Goal: Information Seeking & Learning: Learn about a topic

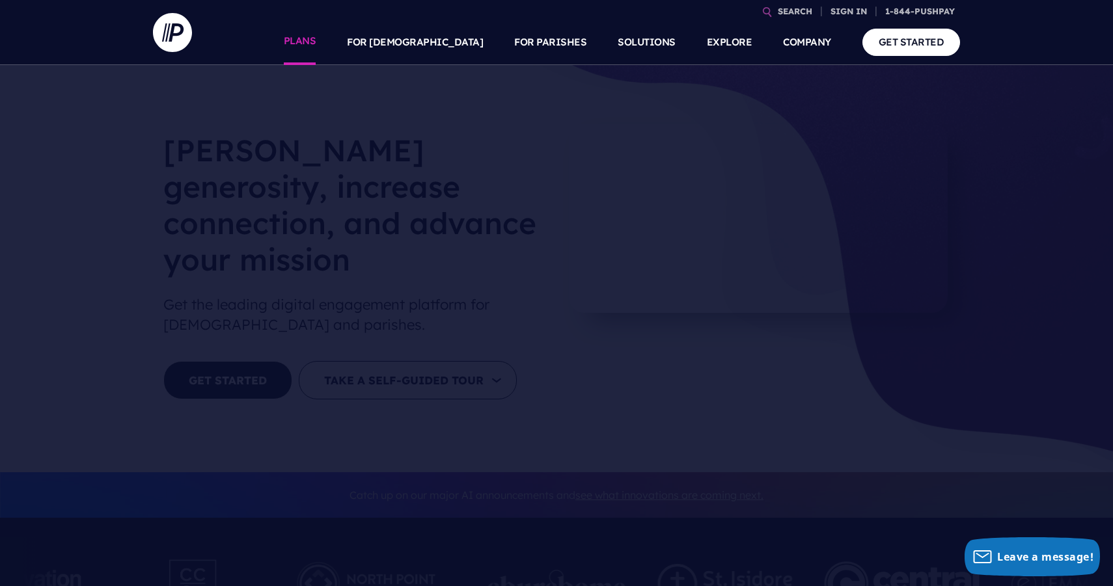
click at [316, 41] on link "PLANS" at bounding box center [300, 43] width 33 height 46
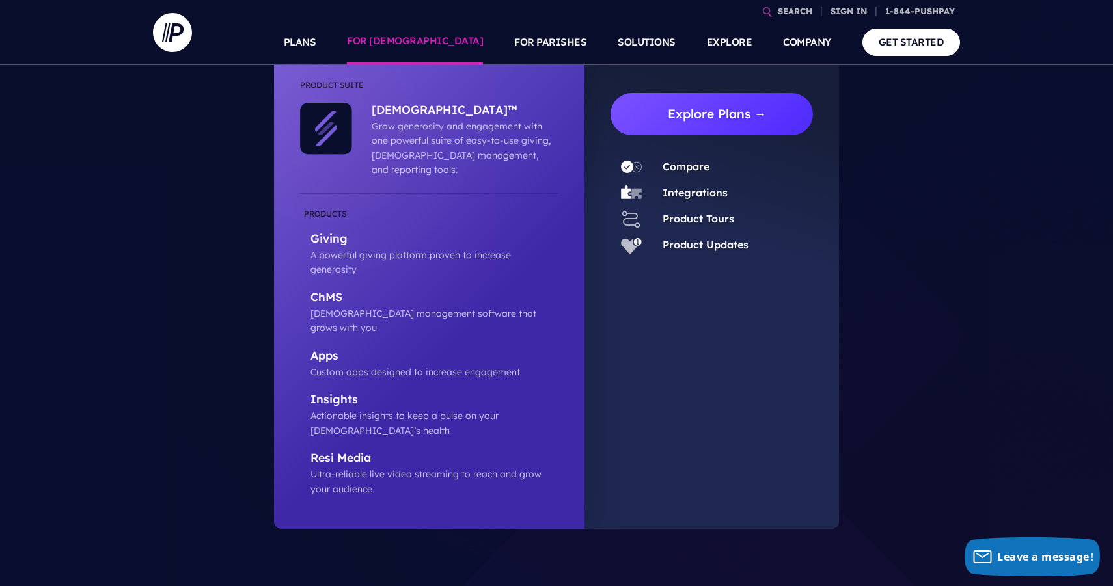
click at [696, 134] on link "Explore Plans →" at bounding box center [717, 114] width 192 height 42
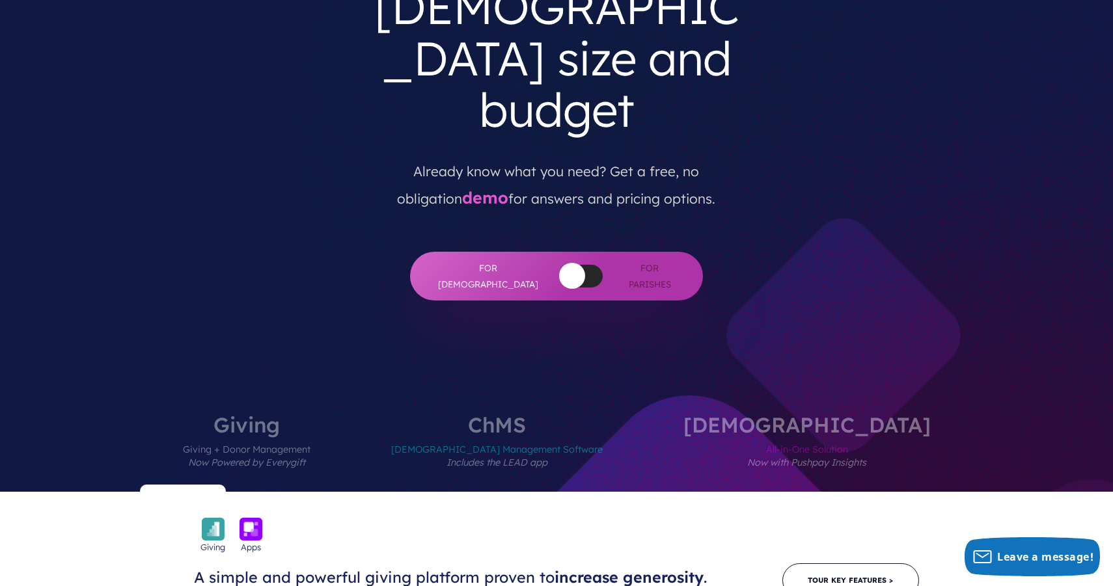
scroll to position [238, 0]
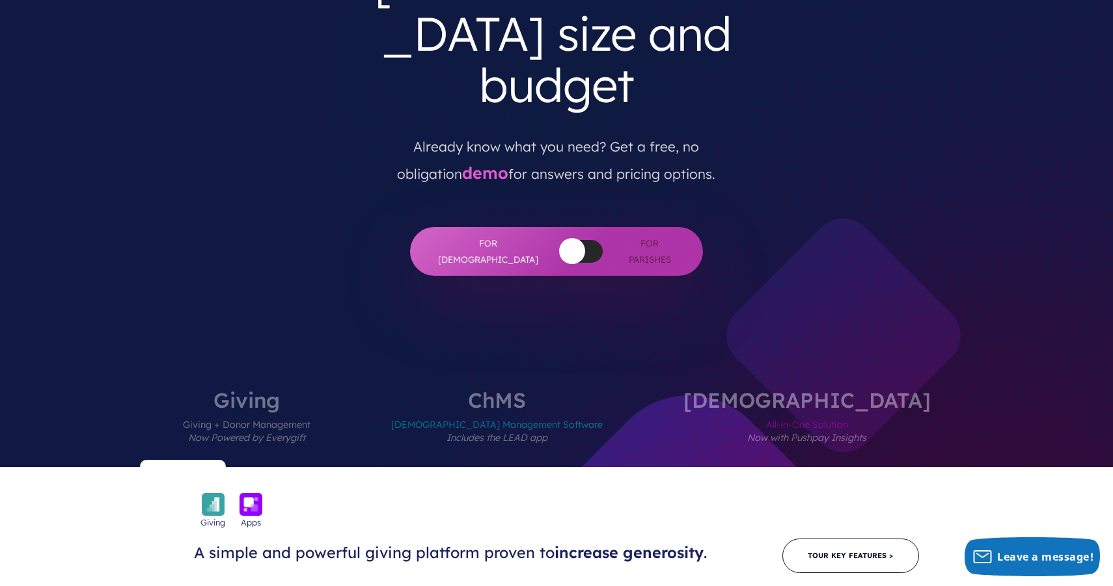
click at [559, 238] on button "button" at bounding box center [572, 251] width 26 height 26
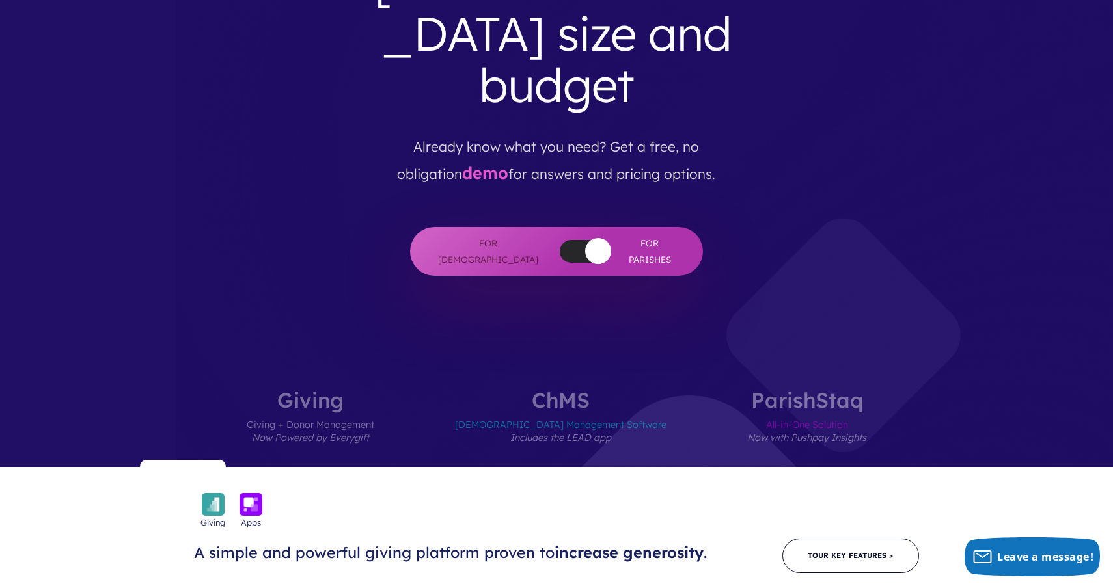
click at [560, 240] on div at bounding box center [581, 251] width 43 height 23
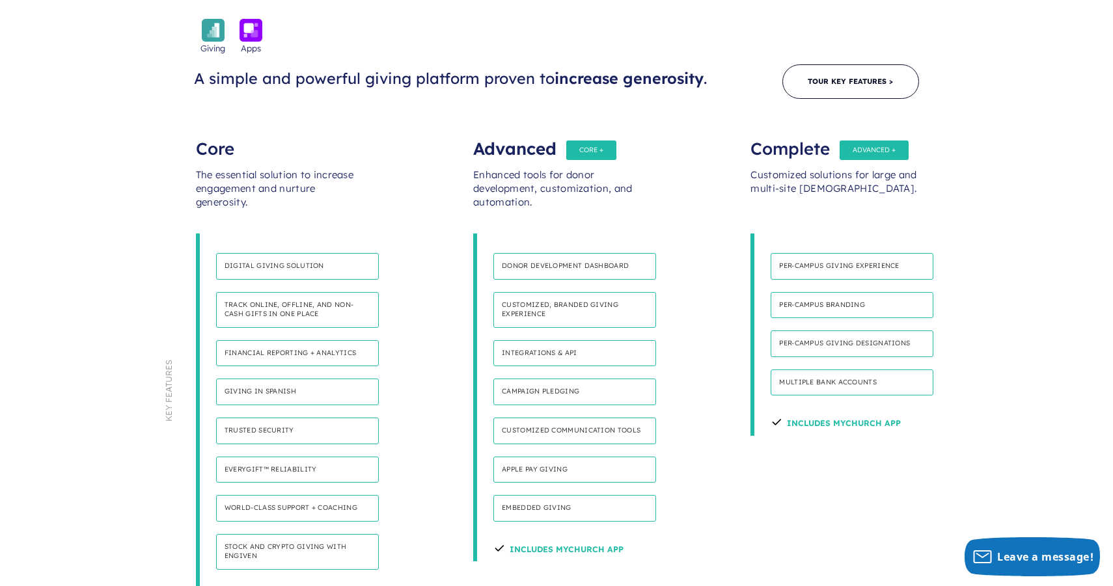
scroll to position [739, 0]
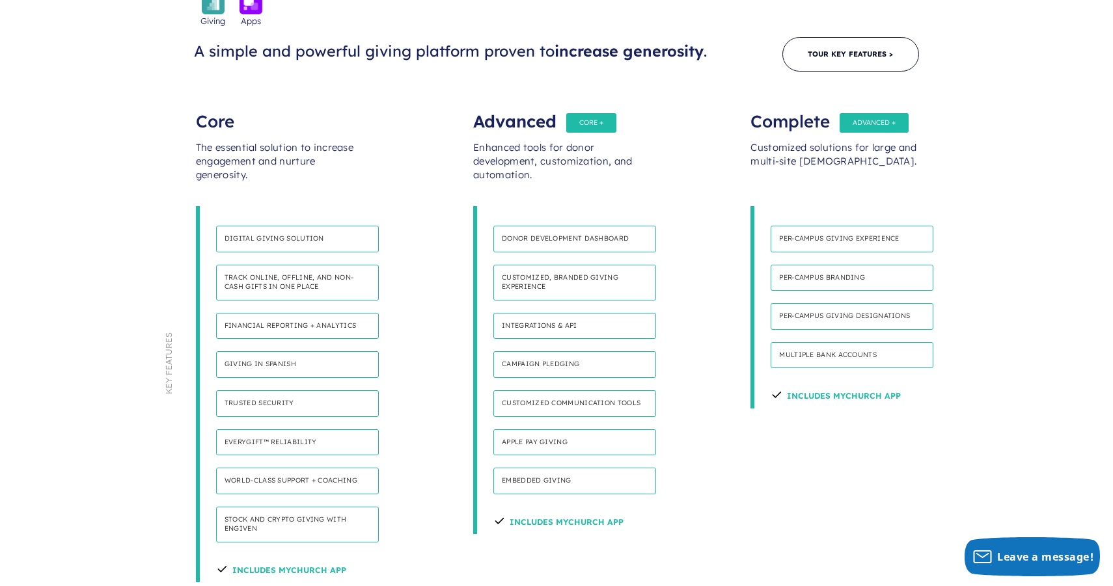
click at [264, 555] on h4 "Includes MyChurch App" at bounding box center [281, 568] width 130 height 27
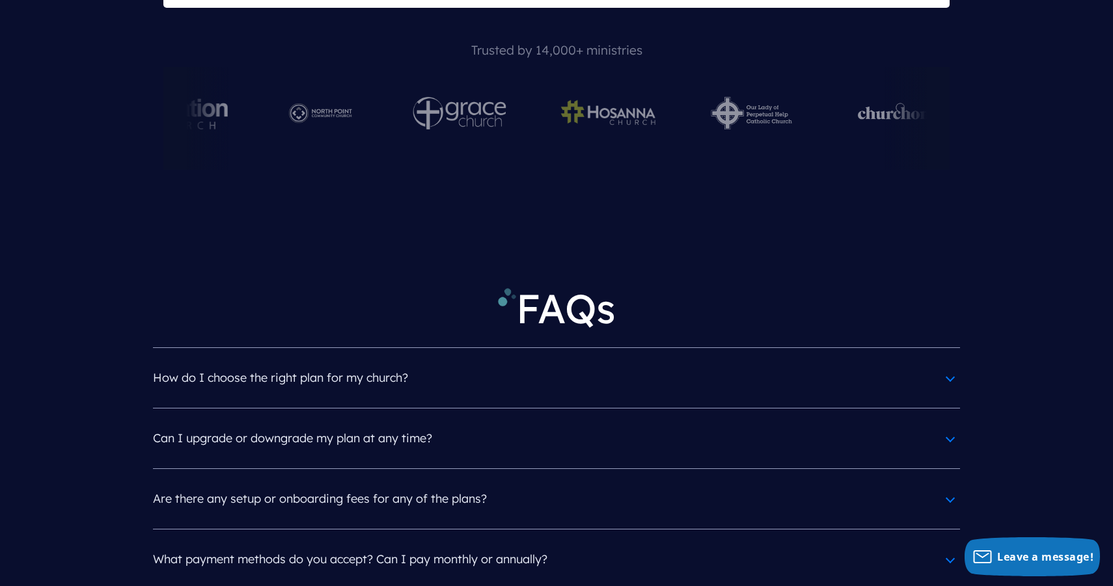
scroll to position [5690, 0]
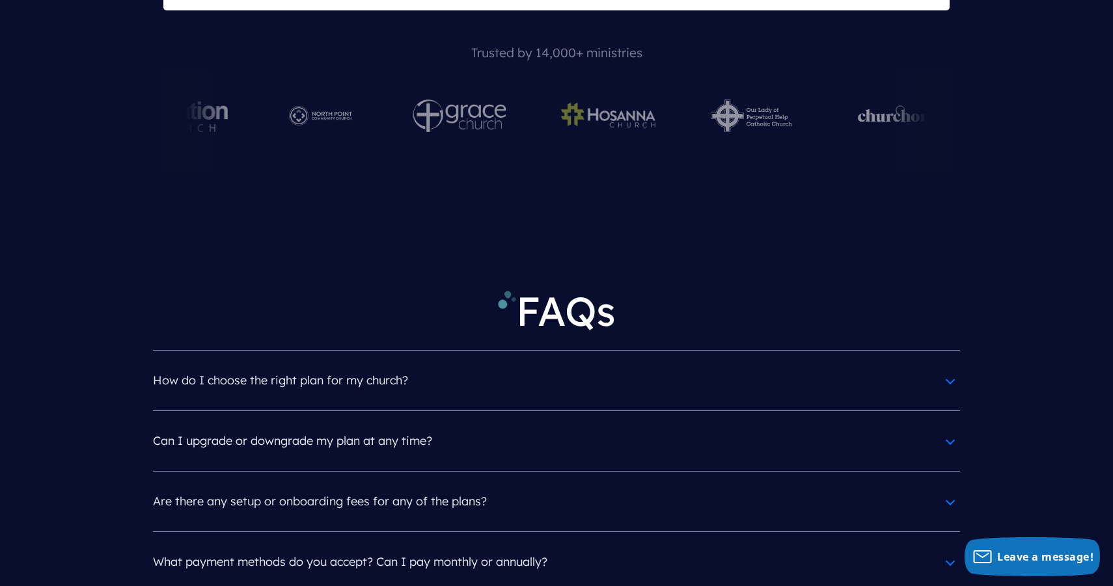
click at [610, 364] on h4 "How do I choose the right plan for my church?" at bounding box center [556, 381] width 807 height 34
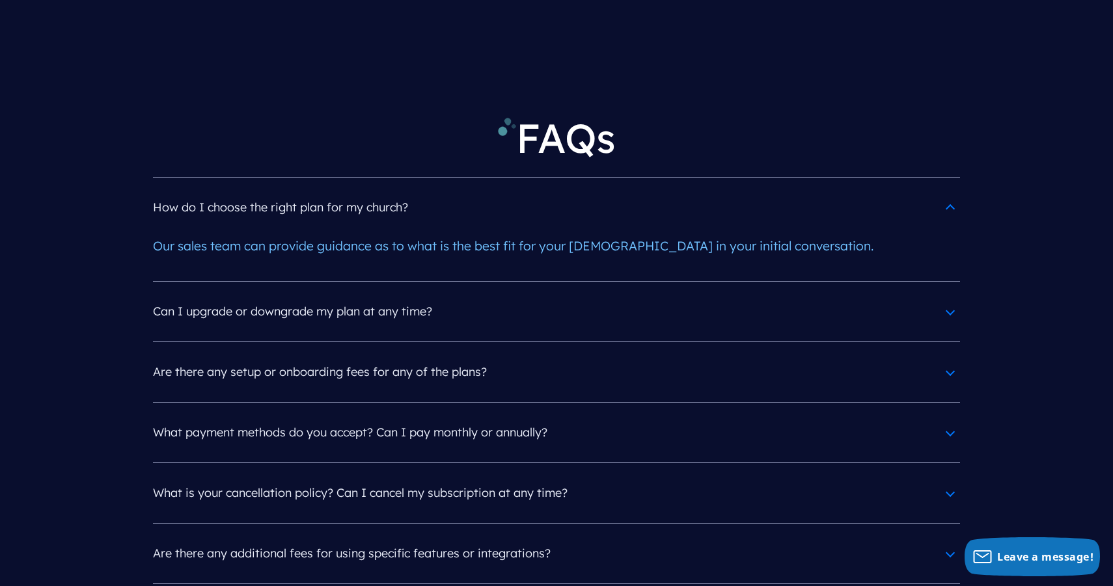
scroll to position [5861, 0]
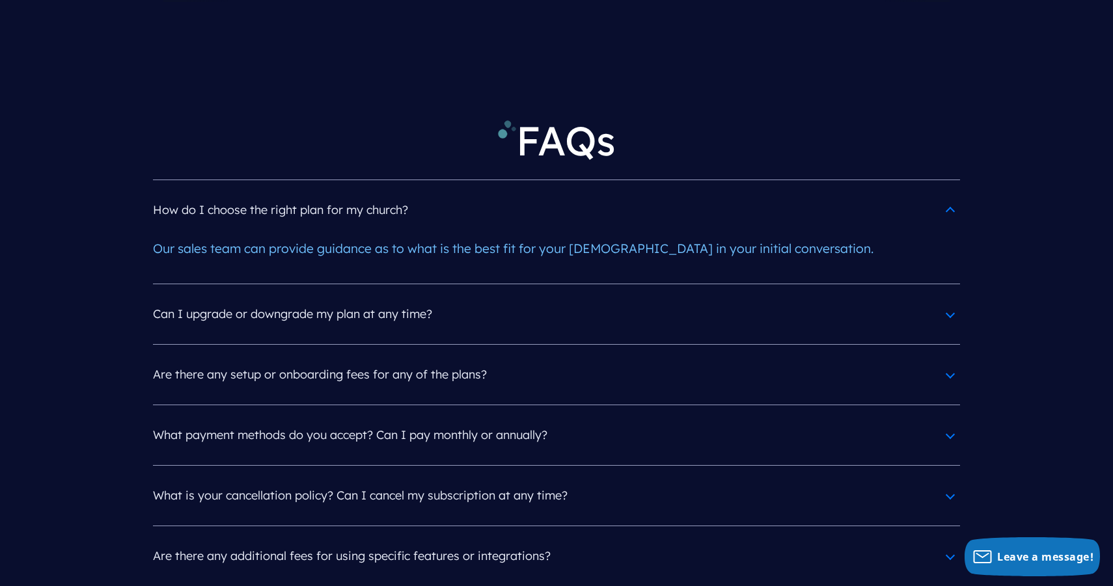
click at [593, 418] on h4 "What payment methods do you accept? Can I pay monthly or annually?" at bounding box center [556, 435] width 807 height 34
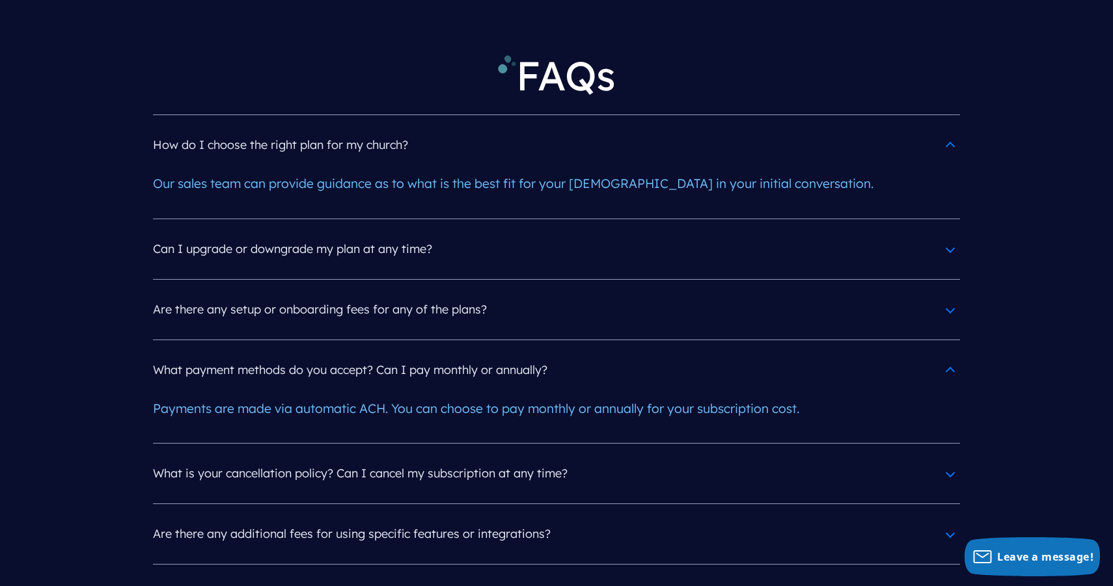
scroll to position [5931, 0]
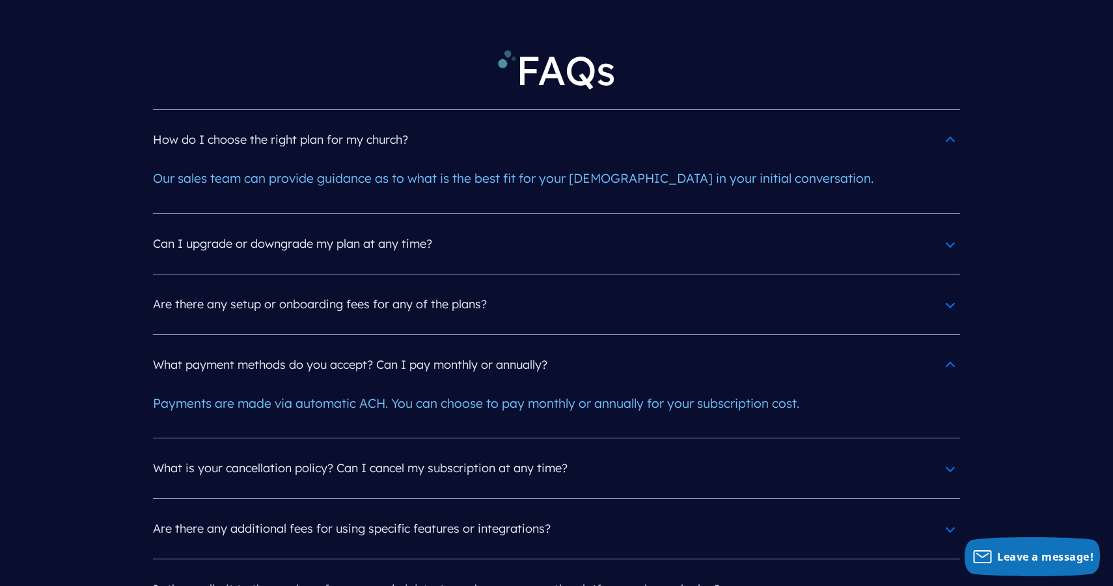
click at [582, 452] on h4 "What is your cancellation policy? Can I cancel my subscription at any time?" at bounding box center [556, 469] width 807 height 34
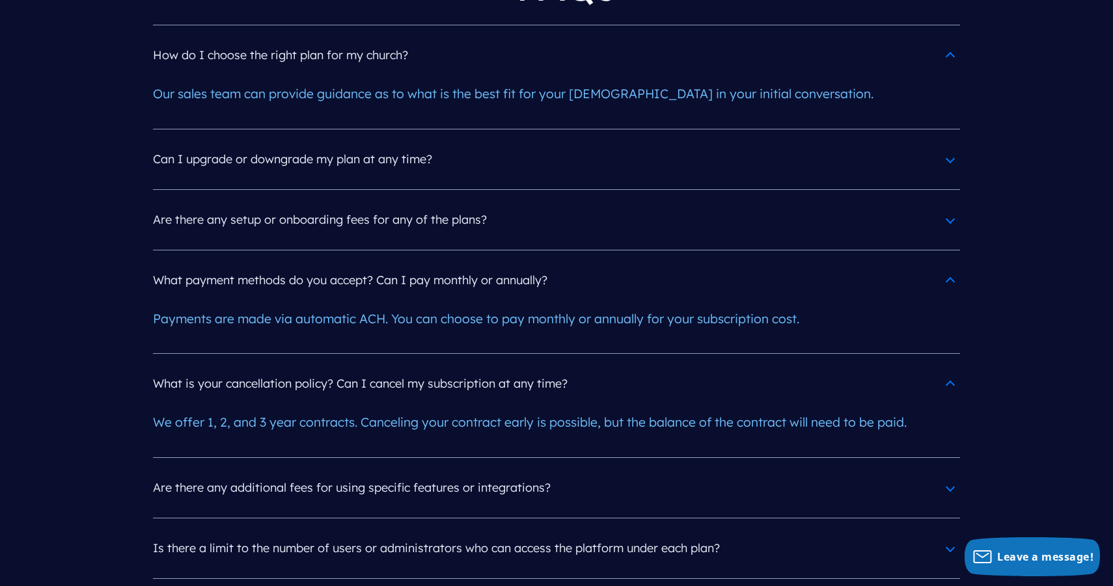
scroll to position [6018, 0]
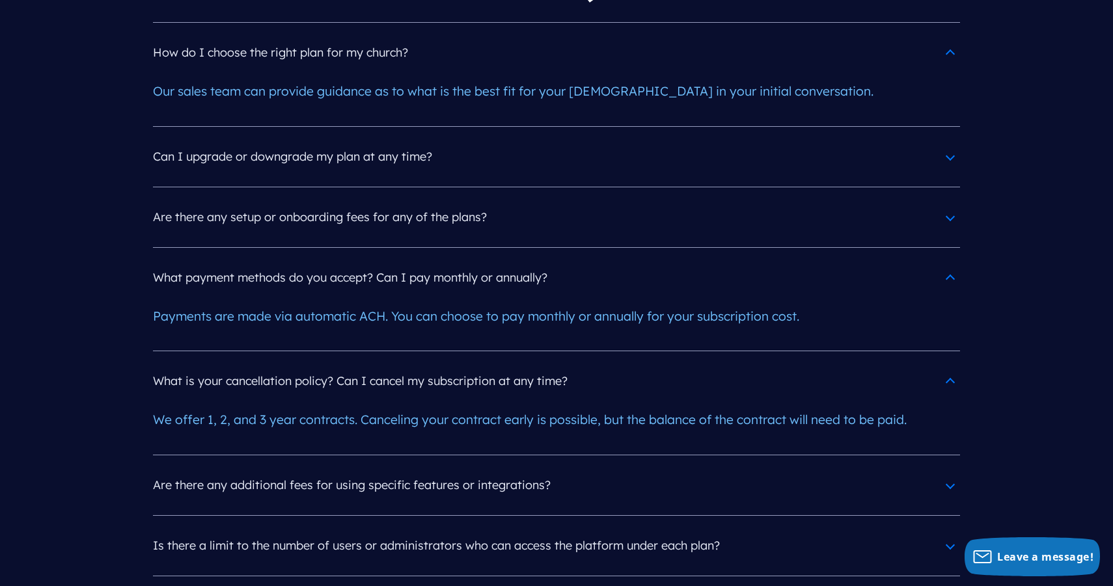
click at [581, 469] on h4 "Are there any additional fees for using specific features or integrations?" at bounding box center [556, 486] width 807 height 34
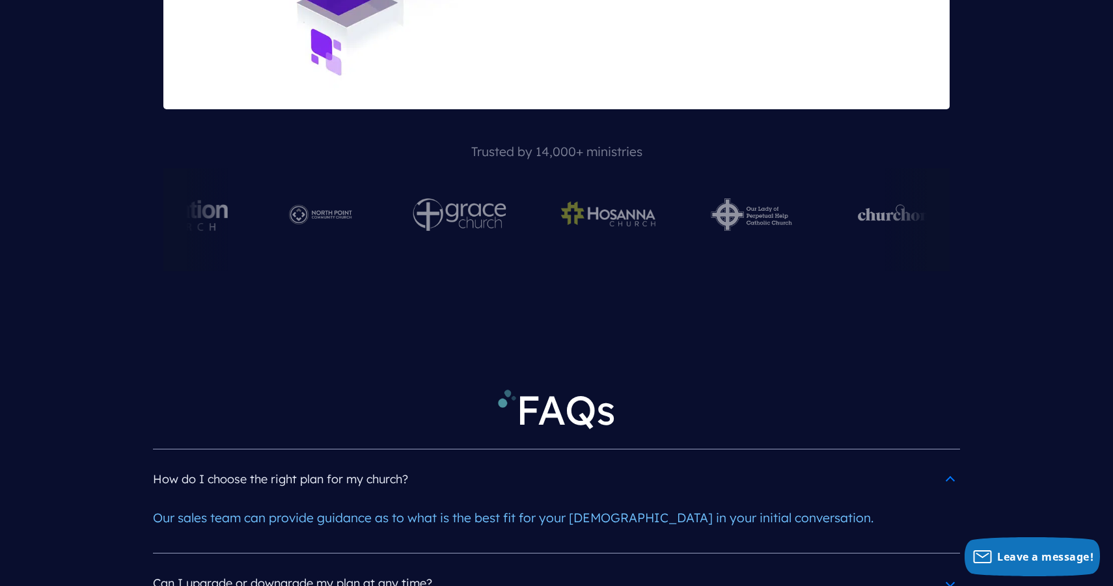
scroll to position [5586, 0]
